Goal: Task Accomplishment & Management: Manage account settings

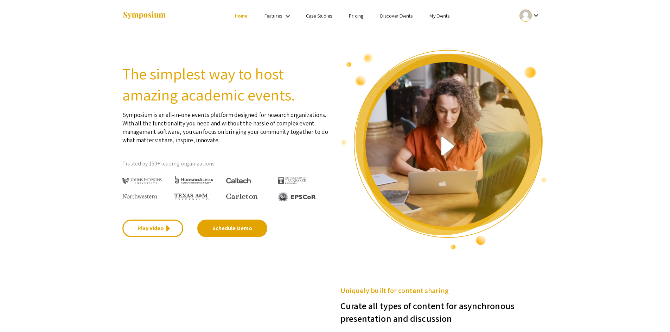
click at [532, 15] on div "keyboard_arrow_down" at bounding box center [530, 16] width 24 height 16
click at [531, 36] on button "My Account" at bounding box center [533, 34] width 43 height 17
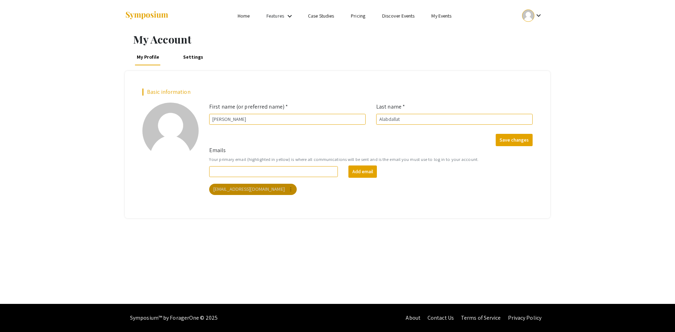
click at [253, 184] on mat-chip "[EMAIL_ADDRESS][DOMAIN_NAME] more_vert" at bounding box center [253, 189] width 88 height 11
click at [540, 15] on mat-icon "keyboard_arrow_down" at bounding box center [539, 15] width 8 height 8
click at [537, 55] on button "My Submissions" at bounding box center [536, 51] width 43 height 17
